Goal: Task Accomplishment & Management: Use online tool/utility

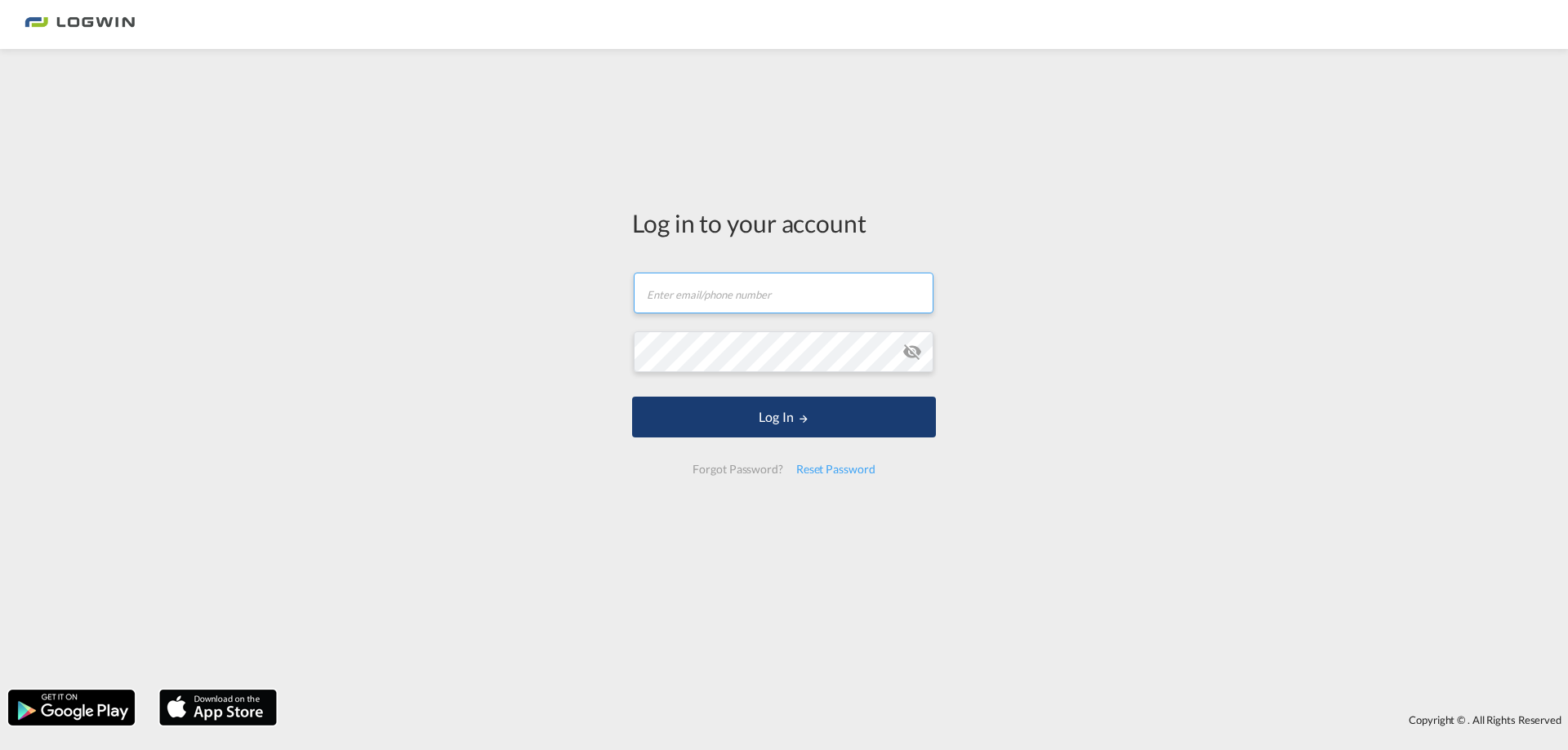
type input "[PERSON_NAME][EMAIL_ADDRESS][PERSON_NAME][DOMAIN_NAME]"
click at [788, 424] on button "Log In" at bounding box center [783, 417] width 304 height 41
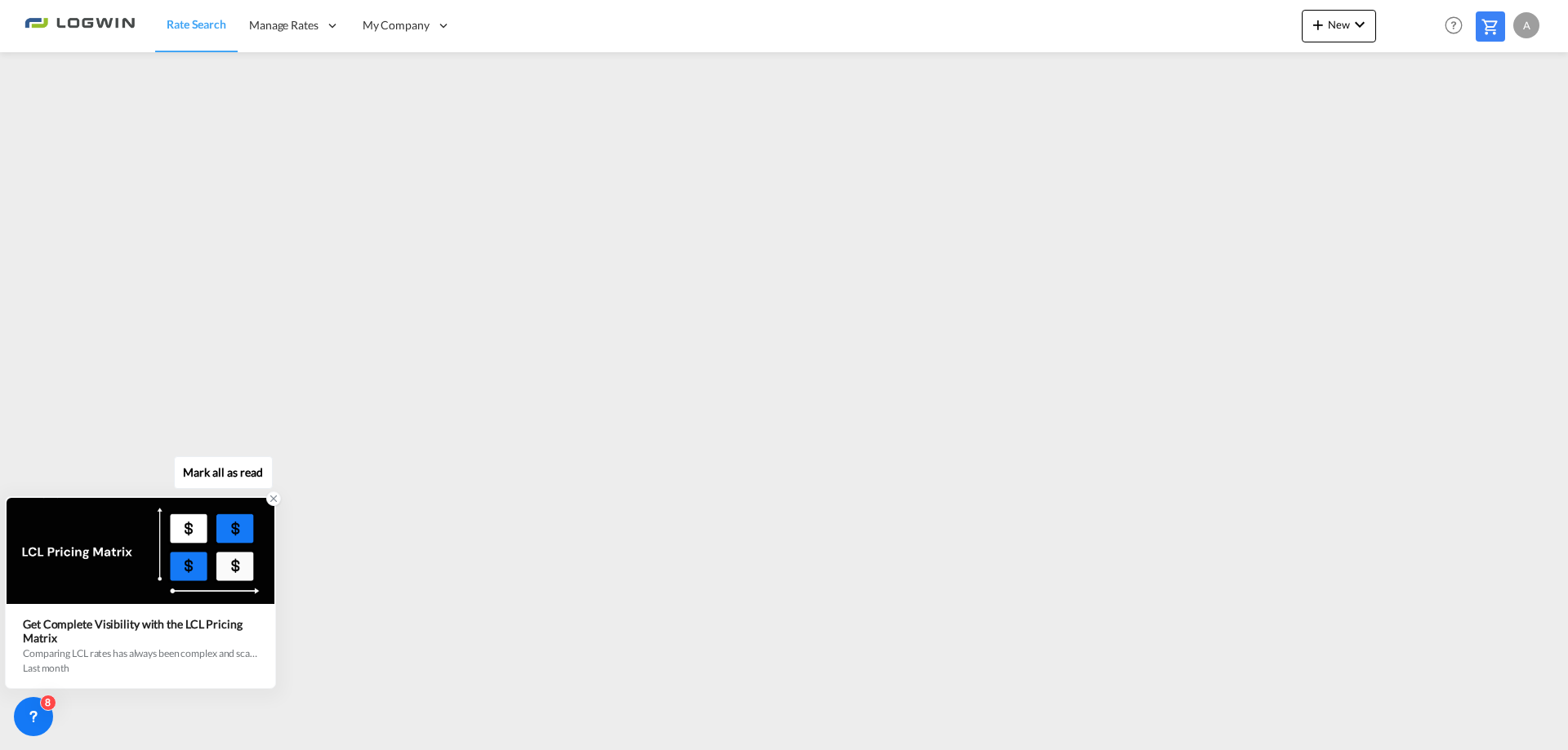
click at [275, 499] on icon at bounding box center [273, 499] width 11 height 11
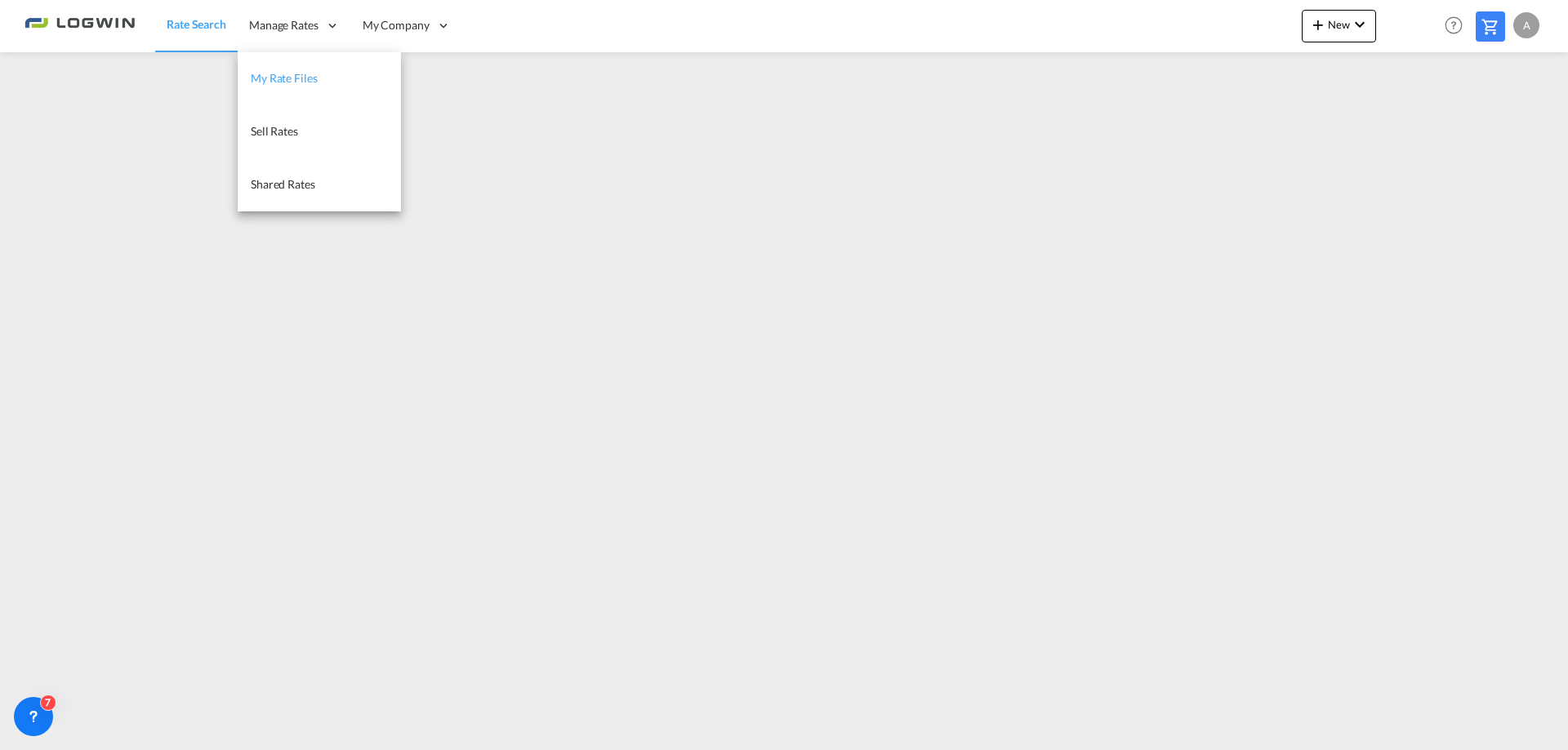
click at [291, 77] on span "My Rate Files" at bounding box center [284, 78] width 67 height 14
click at [296, 24] on span "Manage Rates" at bounding box center [283, 25] width 70 height 17
click at [289, 130] on span "Sell Rates" at bounding box center [273, 131] width 47 height 14
click at [274, 184] on span "Shared Rates" at bounding box center [282, 184] width 64 height 14
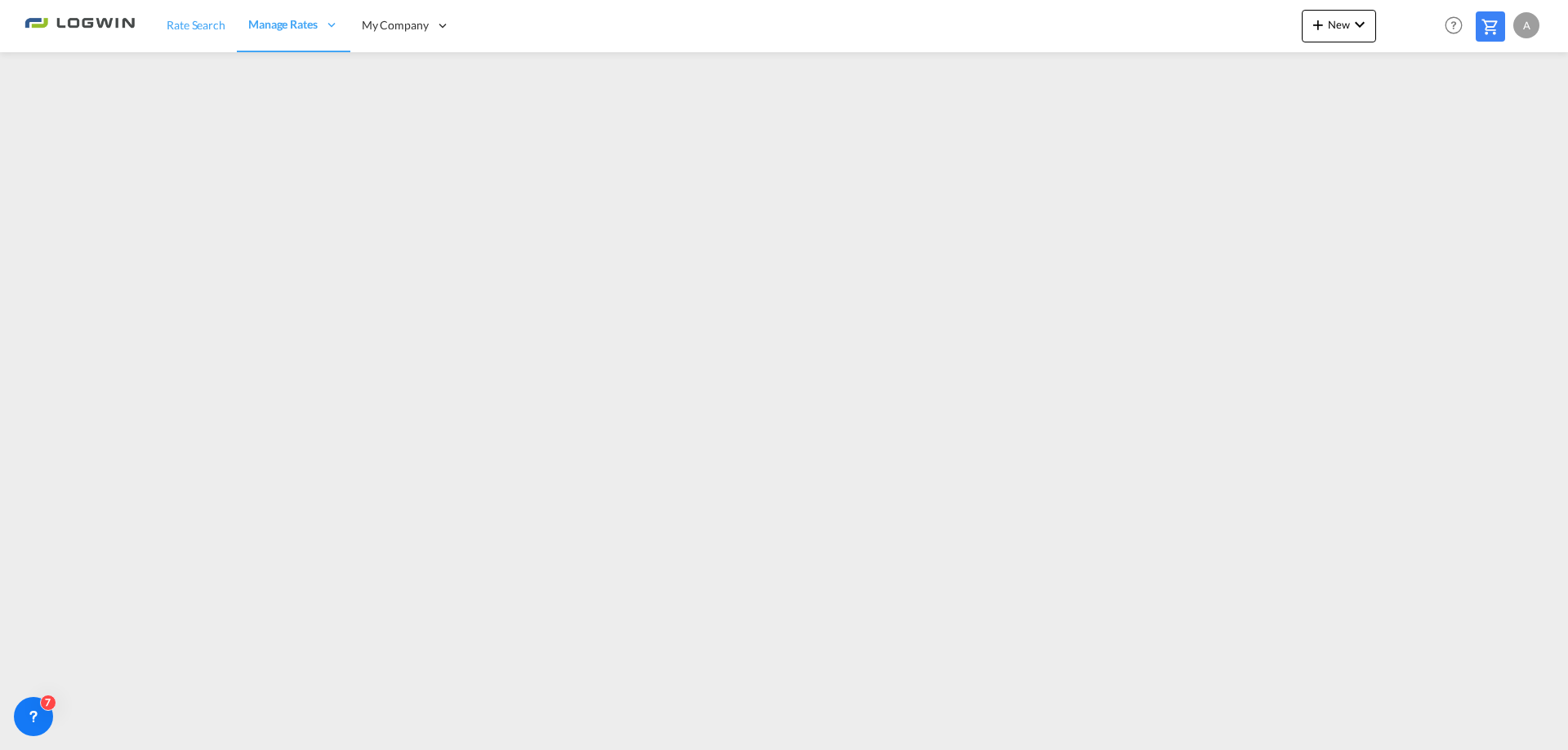
click at [203, 28] on span "Rate Search" at bounding box center [196, 25] width 59 height 14
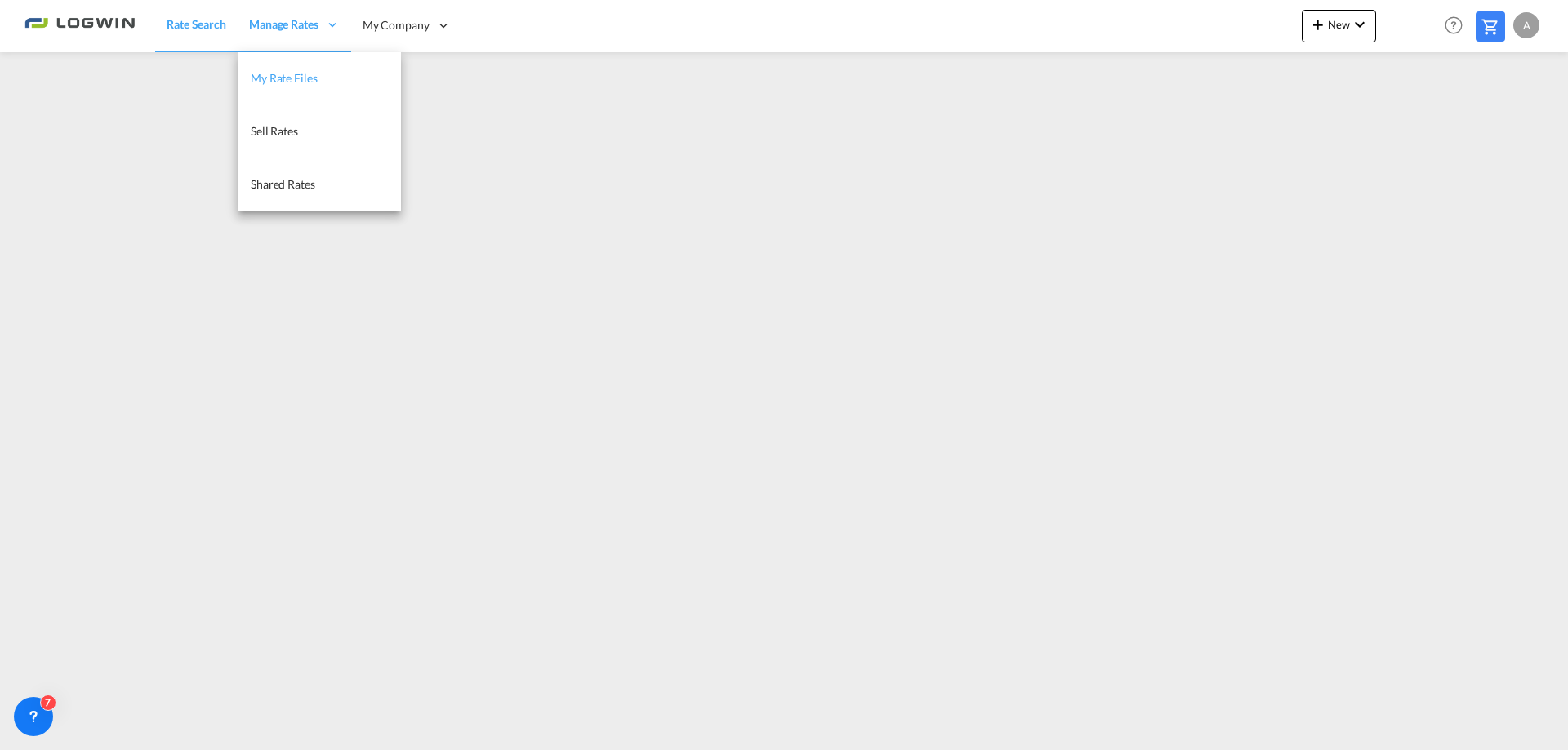
click at [297, 75] on span "My Rate Files" at bounding box center [284, 78] width 67 height 14
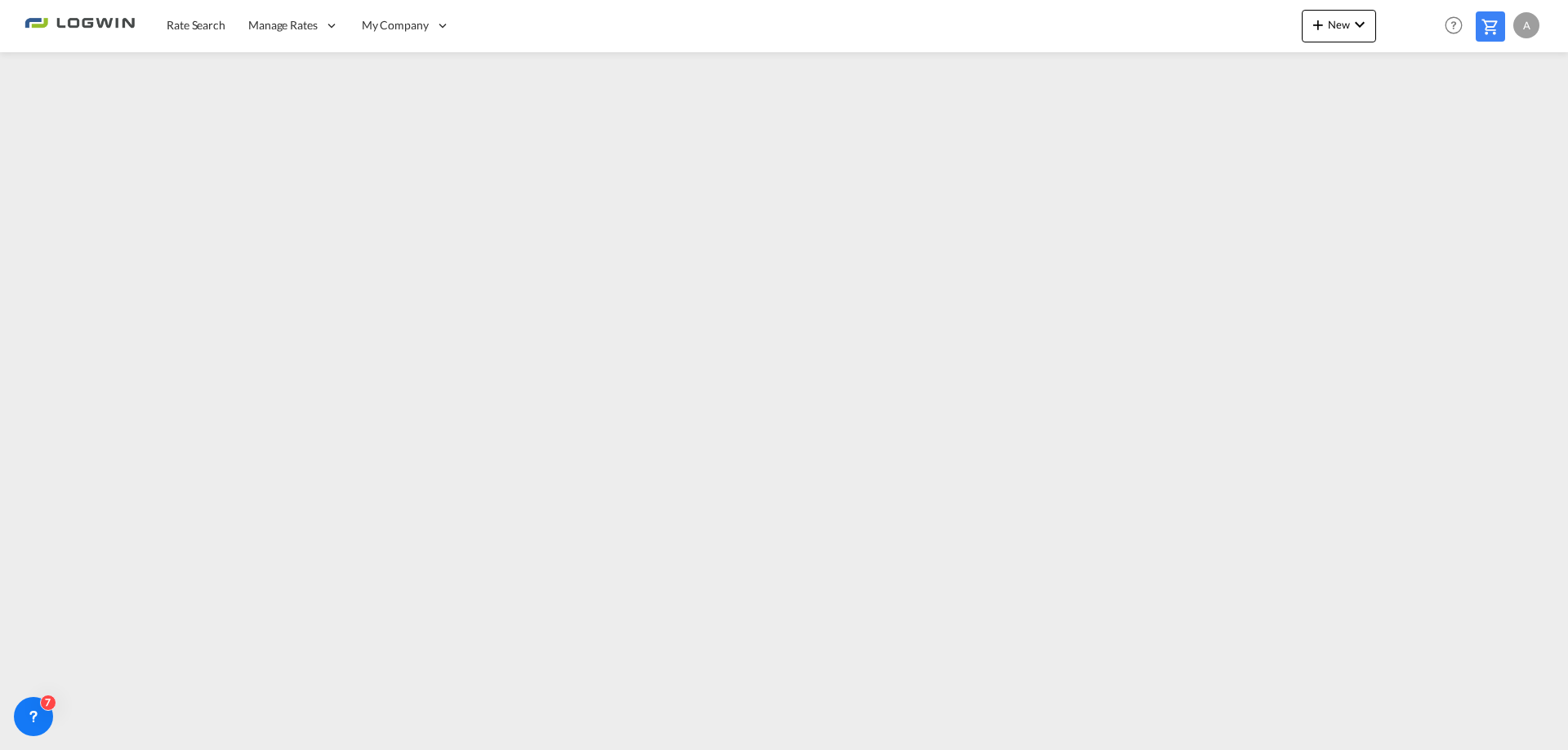
click at [1523, 26] on div "A" at bounding box center [1526, 25] width 26 height 26
click at [1526, 28] on md-backdrop at bounding box center [784, 375] width 1568 height 750
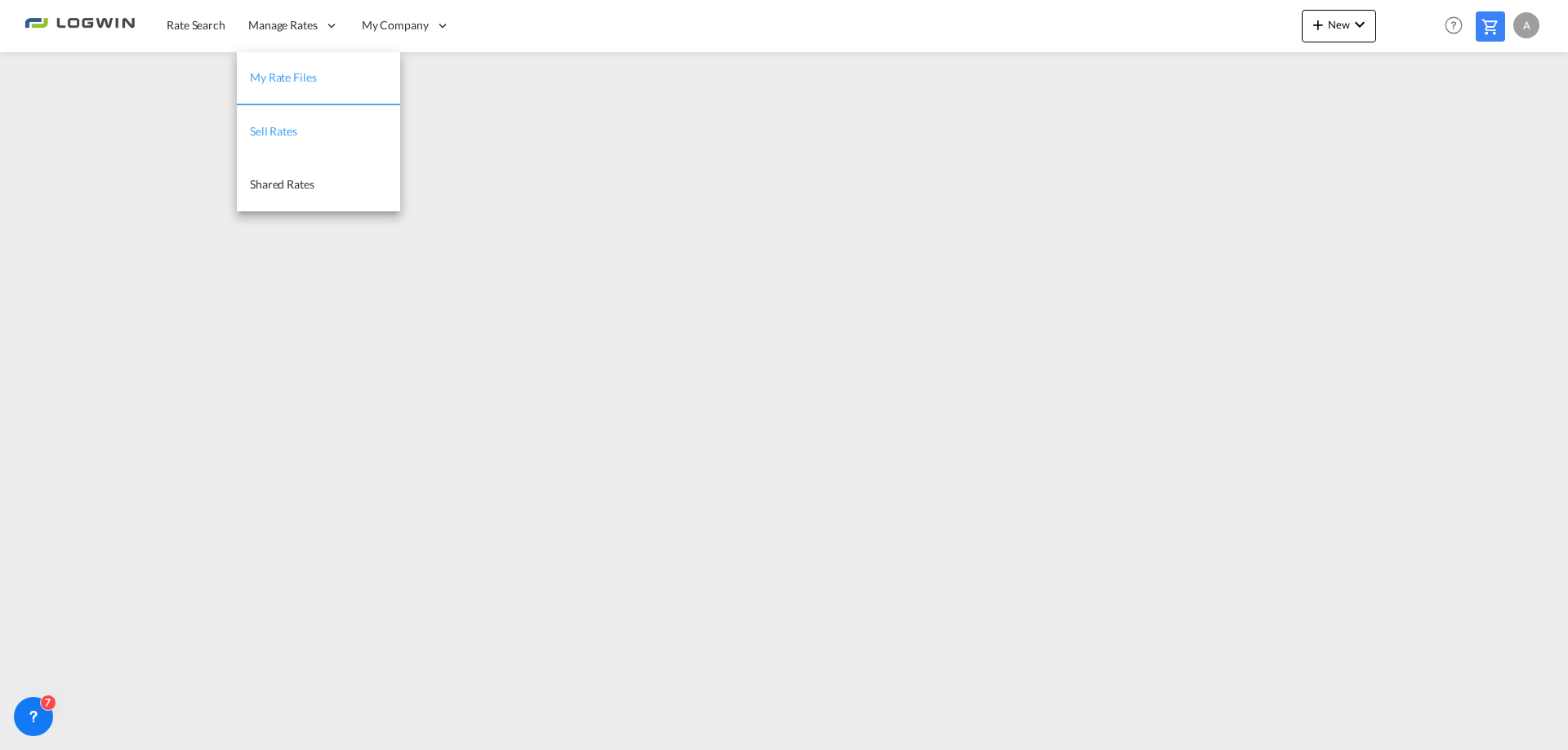
click at [286, 128] on span "Sell Rates" at bounding box center [273, 131] width 47 height 14
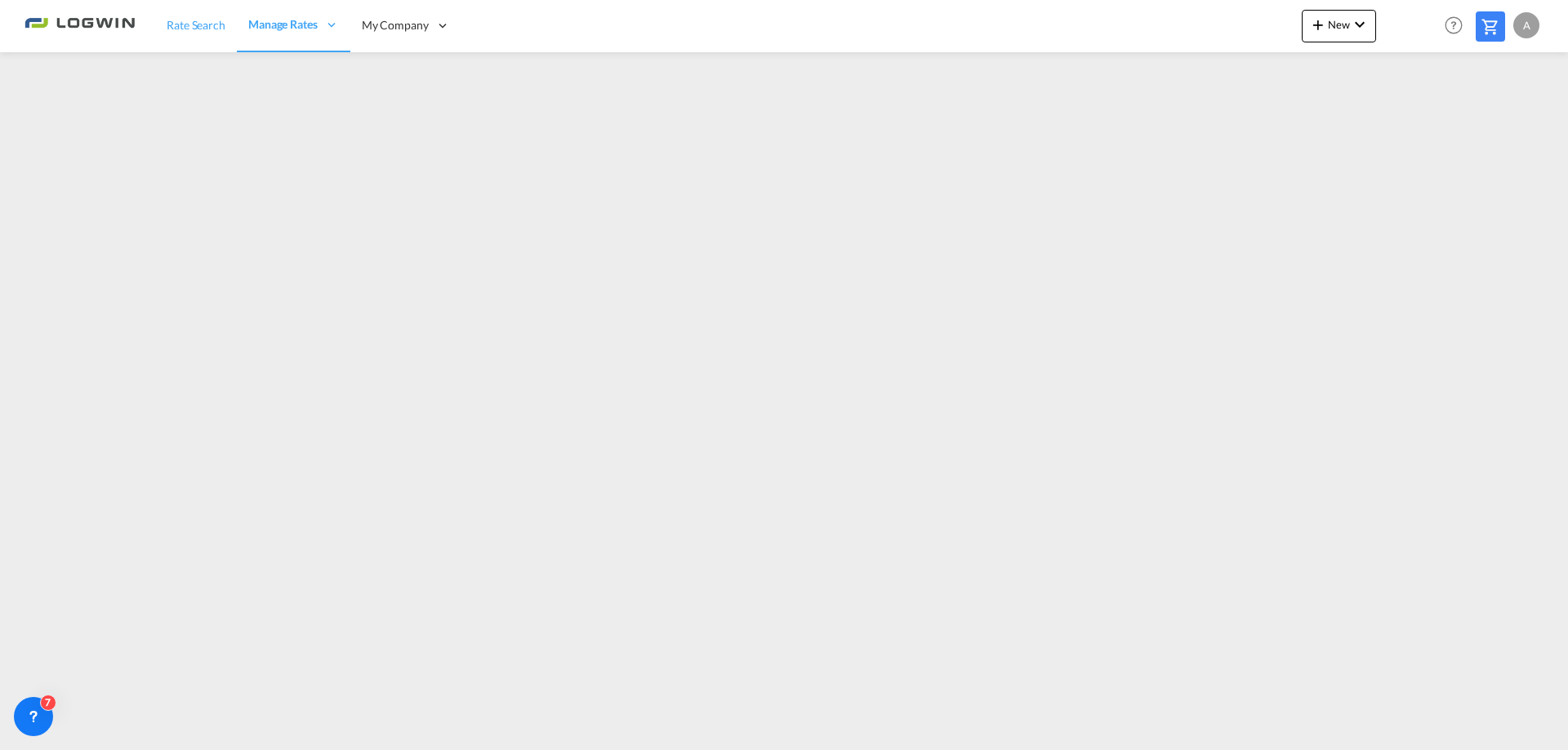
click at [191, 31] on span "Rate Search" at bounding box center [196, 25] width 59 height 14
click at [1324, 16] on md-icon "icon-plus 400-fg" at bounding box center [1317, 24] width 20 height 20
click at [1351, 27] on md-backdrop at bounding box center [784, 375] width 1568 height 750
click at [418, 85] on span "Carrier Integration" at bounding box center [412, 78] width 95 height 14
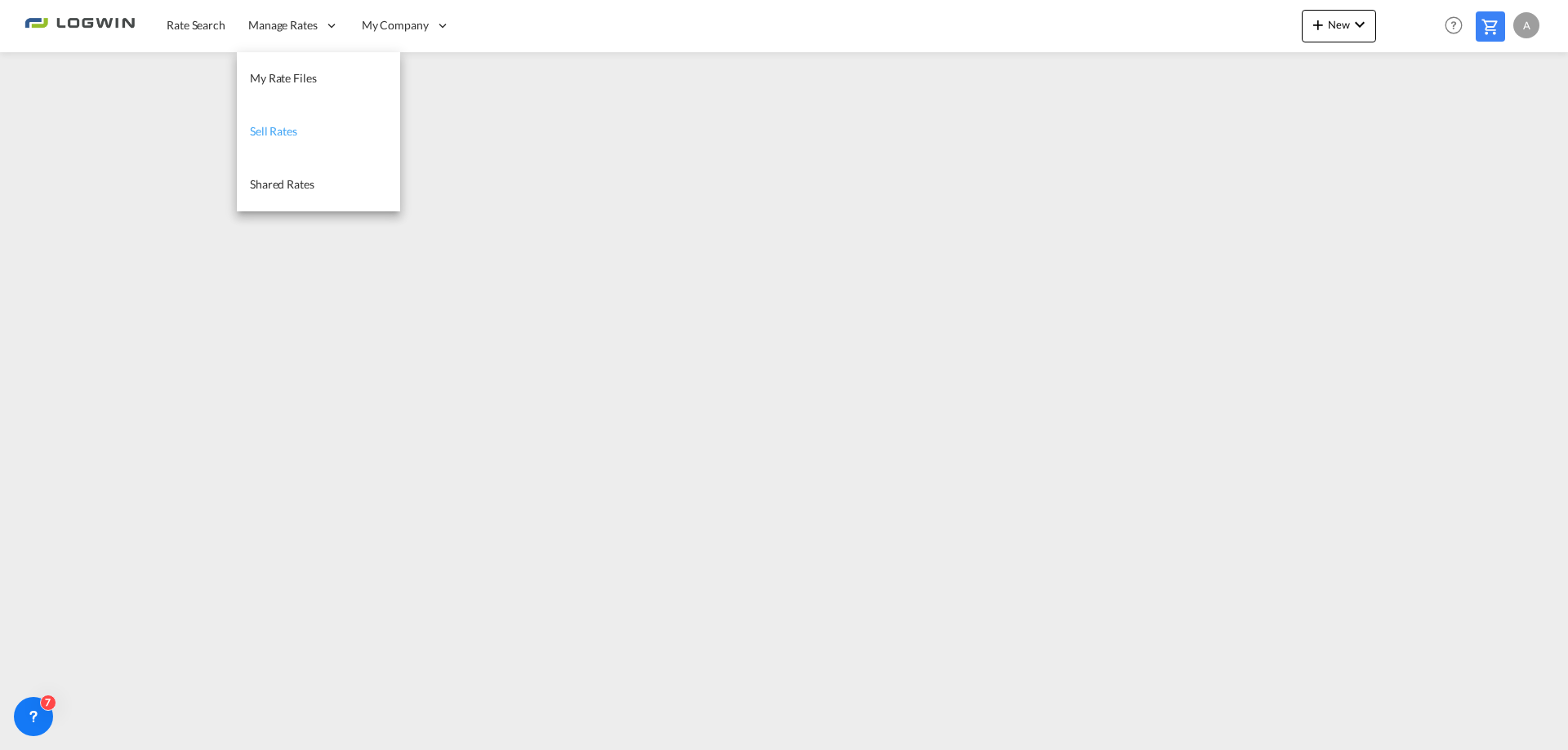
click at [279, 128] on span "Sell Rates" at bounding box center [273, 131] width 47 height 14
drag, startPoint x: 283, startPoint y: 183, endPoint x: 289, endPoint y: 191, distance: 10.0
click at [282, 183] on span "Shared Rates" at bounding box center [282, 184] width 64 height 14
click at [286, 77] on span "My Rate Files" at bounding box center [283, 78] width 67 height 14
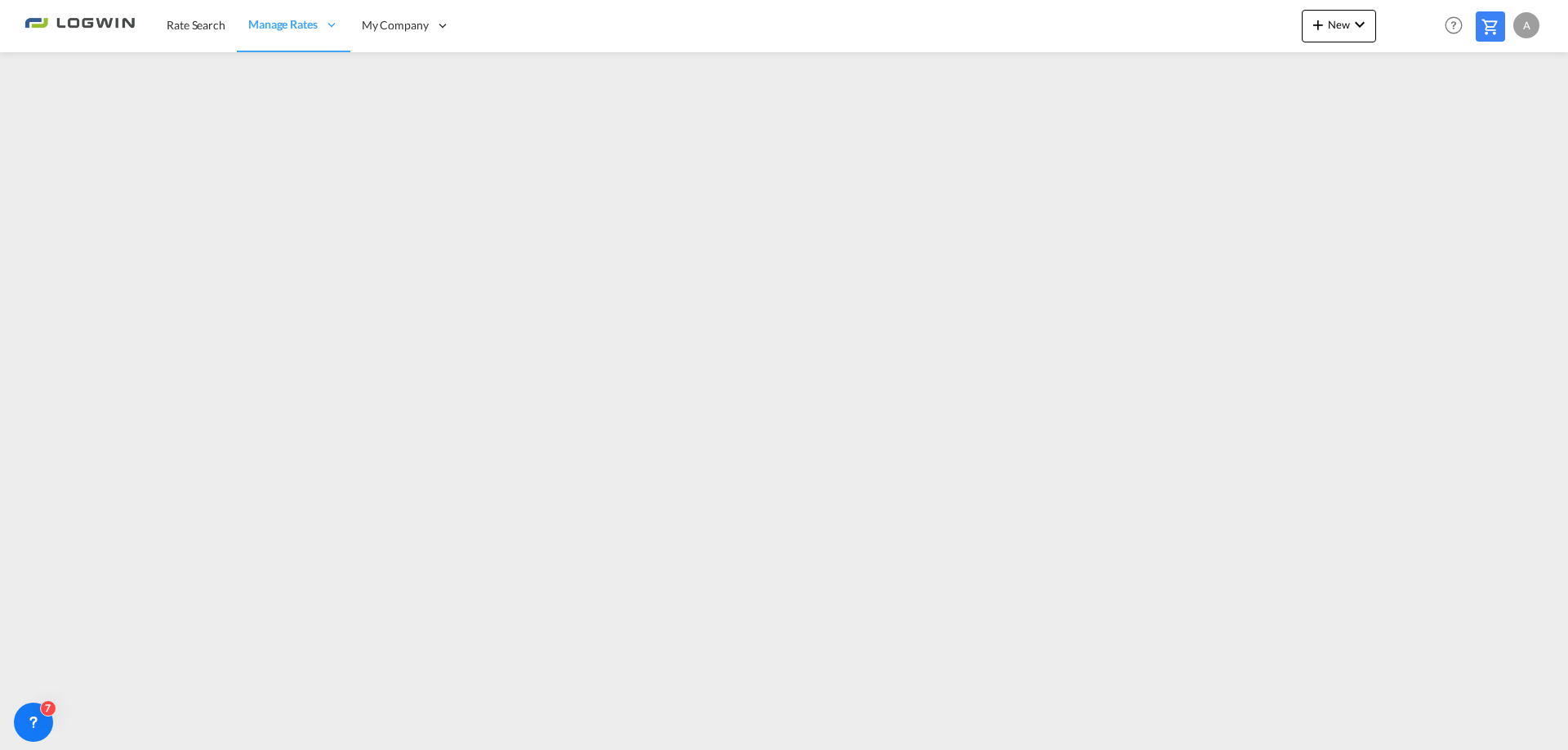
drag, startPoint x: 1333, startPoint y: 733, endPoint x: 1583, endPoint y: 716, distance: 250.6
click at [1567, 716] on html "Rate Search Manage Rates My Rate Files Sell Rates Shared Rates My Company" at bounding box center [784, 375] width 1568 height 750
drag, startPoint x: 1321, startPoint y: 743, endPoint x: 1321, endPoint y: 732, distance: 11.0
click at [1321, 740] on md-content "Rate Search Manage Rates My Rate Files Sell Rates Shared Rates My Company" at bounding box center [784, 375] width 1568 height 750
